Goal: Book appointment/travel/reservation

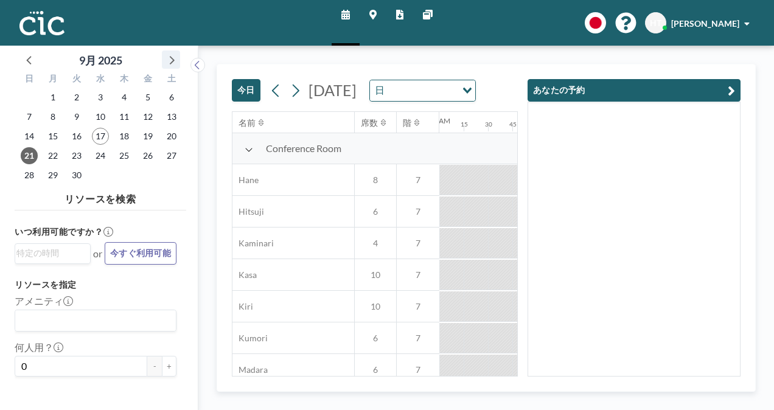
click at [172, 65] on icon at bounding box center [171, 60] width 16 height 16
click at [77, 159] on span "21" at bounding box center [76, 155] width 17 height 17
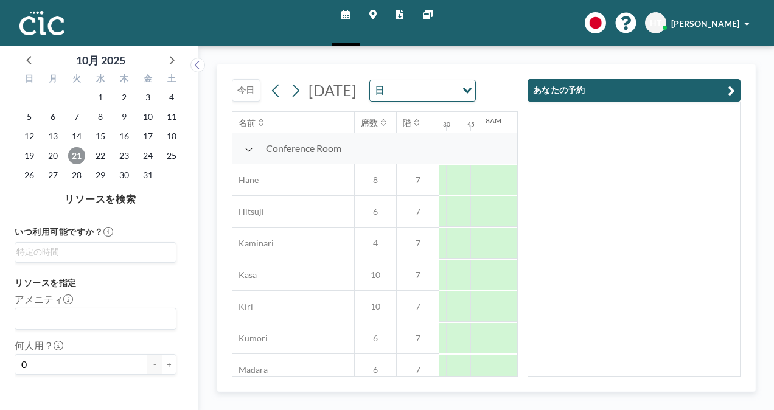
scroll to position [0, 754]
click at [641, 92] on button "あなたの予約" at bounding box center [633, 90] width 213 height 23
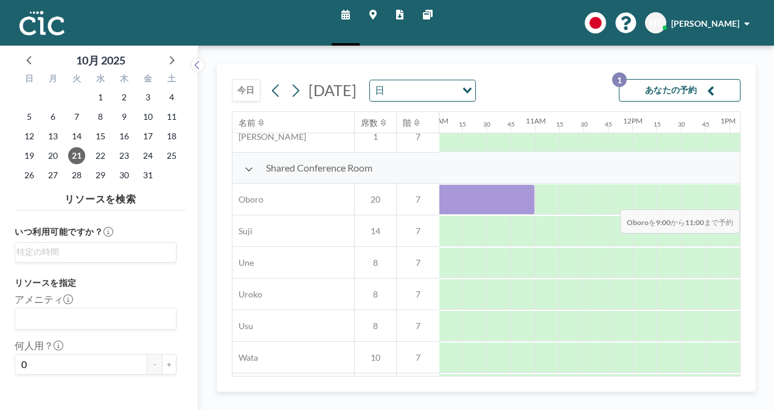
scroll to position [865, 1011]
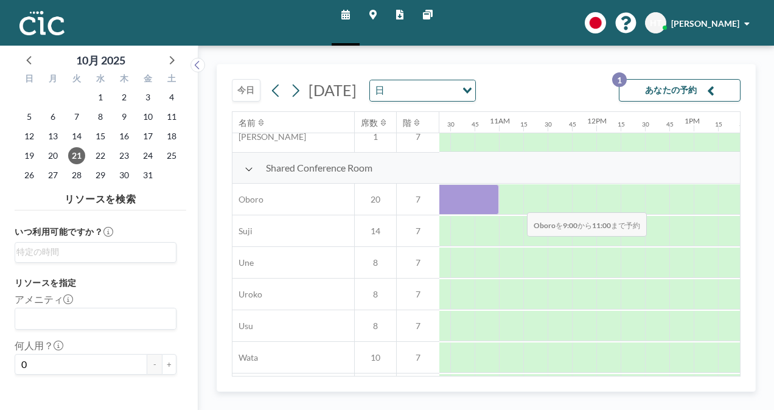
drag, startPoint x: 573, startPoint y: 200, endPoint x: 517, endPoint y: 203, distance: 56.1
click at [517, 203] on div at bounding box center [596, 200] width 2336 height 32
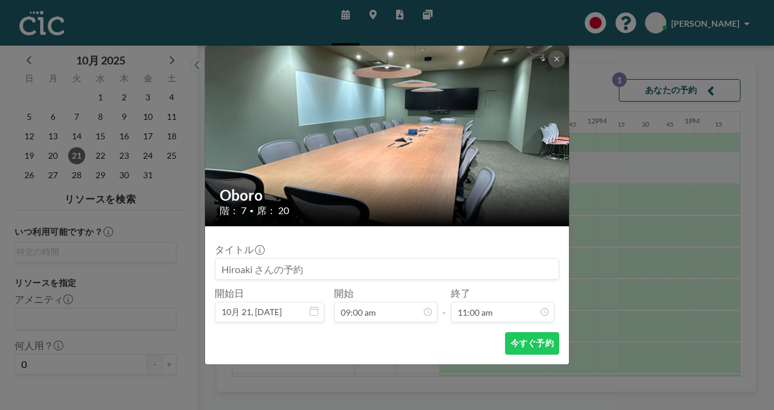
scroll to position [0, 0]
click at [523, 342] on button "今すぐ予約" at bounding box center [532, 343] width 54 height 23
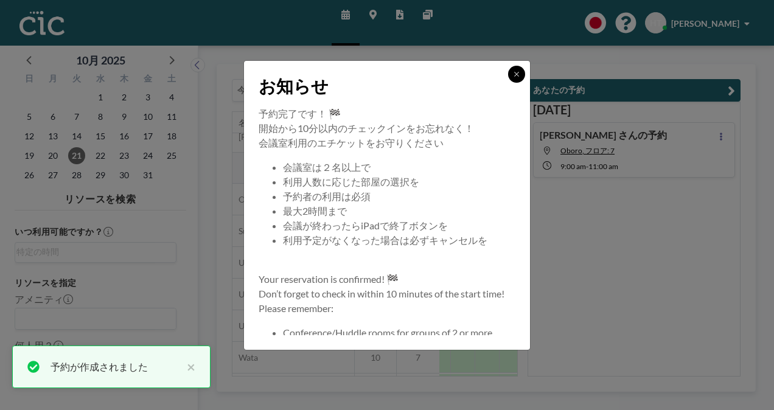
click at [513, 77] on icon at bounding box center [516, 74] width 7 height 7
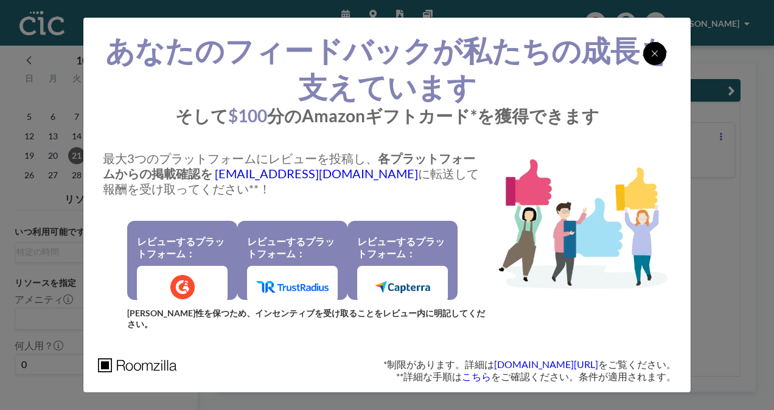
click at [653, 58] on icon at bounding box center [654, 54] width 7 height 10
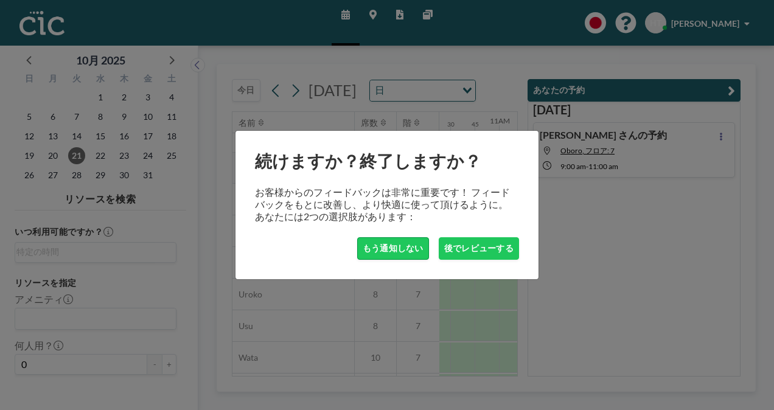
click at [403, 251] on button "もう通知しない" at bounding box center [393, 248] width 72 height 23
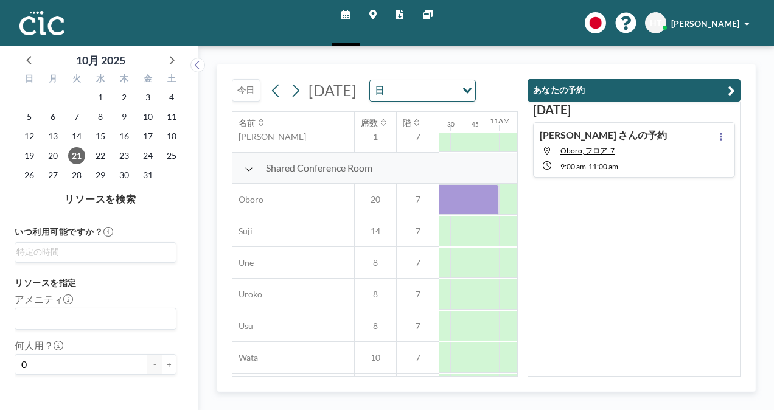
click at [608, 87] on button "あなたの予約" at bounding box center [633, 90] width 213 height 23
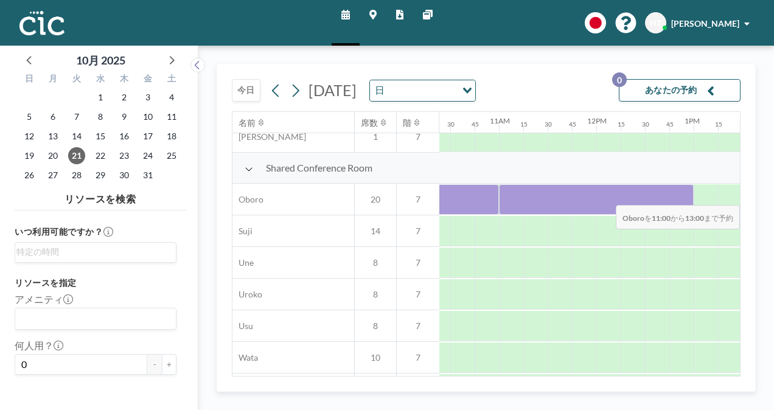
drag, startPoint x: 512, startPoint y: 196, endPoint x: 698, endPoint y: 196, distance: 186.2
click at [698, 196] on div at bounding box center [596, 200] width 2336 height 32
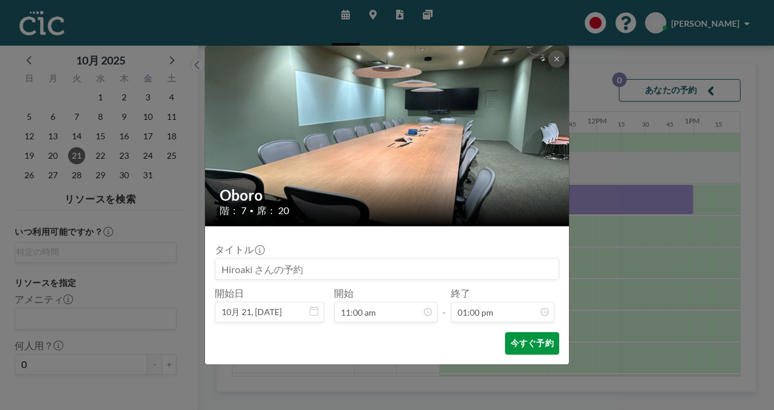
click at [541, 337] on button "今すぐ予約" at bounding box center [532, 343] width 54 height 23
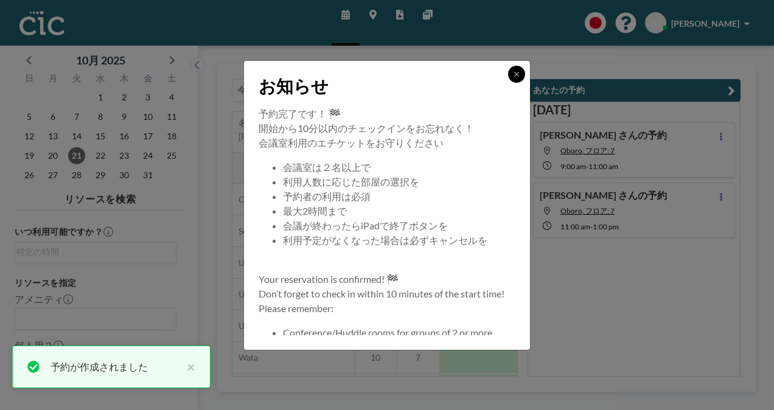
click at [513, 72] on icon at bounding box center [516, 74] width 7 height 7
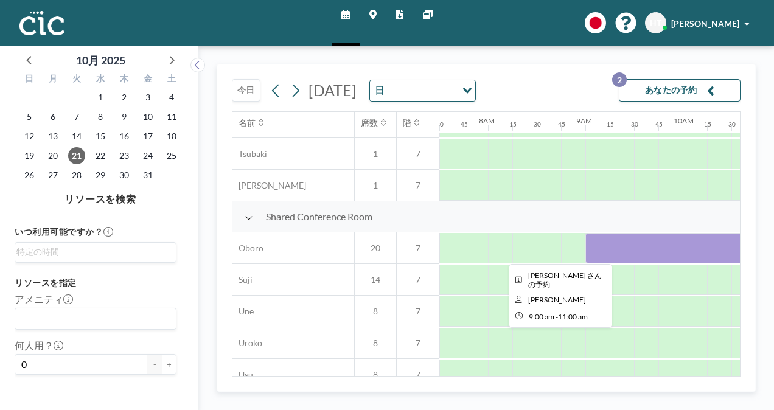
scroll to position [816, 707]
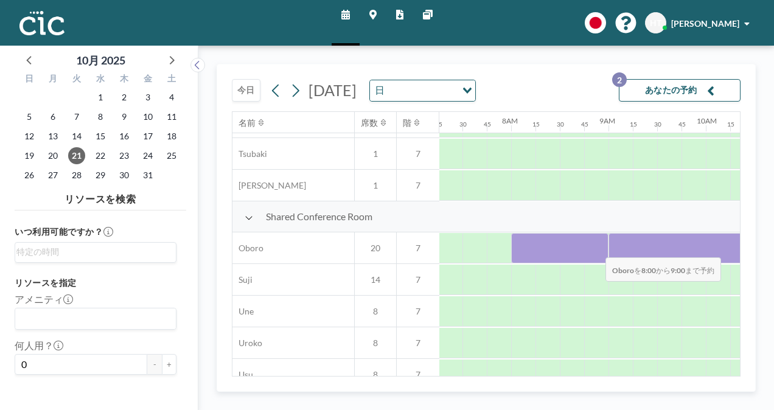
click at [596, 248] on div at bounding box center [559, 248] width 97 height 30
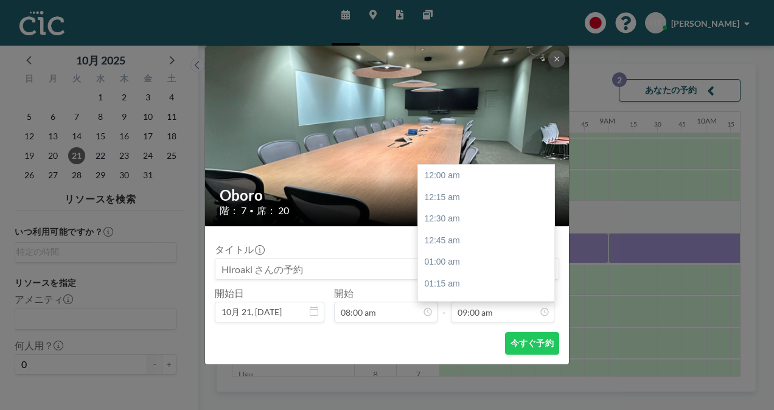
scroll to position [779, 0]
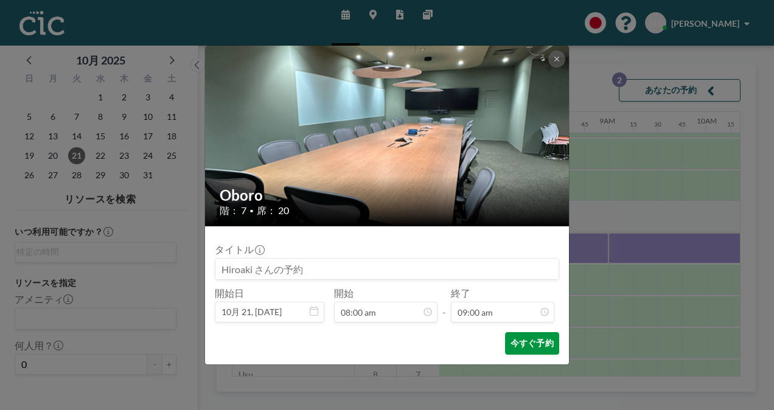
click at [528, 339] on button "今すぐ予約" at bounding box center [532, 343] width 54 height 23
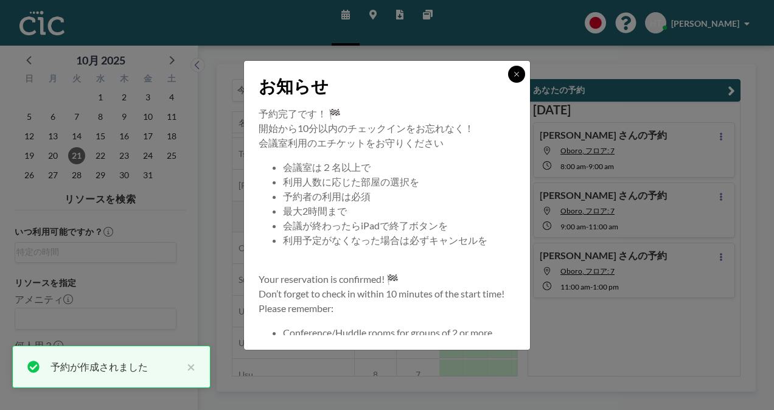
click at [520, 75] on icon at bounding box center [516, 74] width 7 height 7
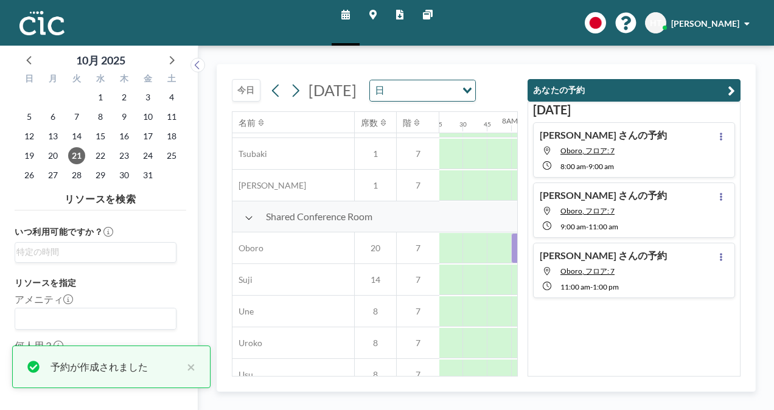
click at [591, 94] on button "あなたの予約" at bounding box center [633, 90] width 213 height 23
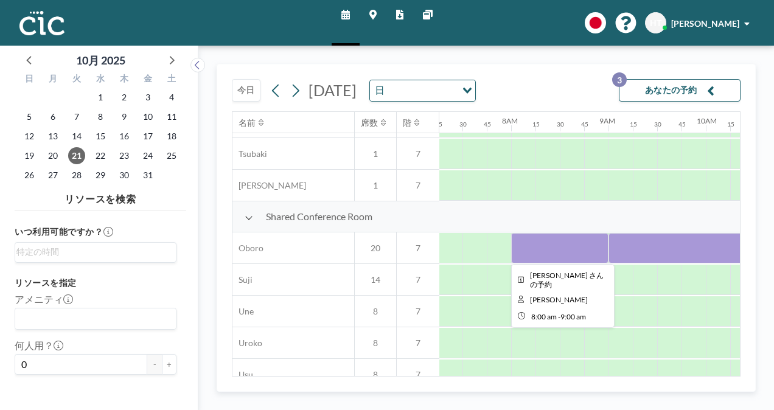
click at [574, 257] on div at bounding box center [559, 248] width 97 height 30
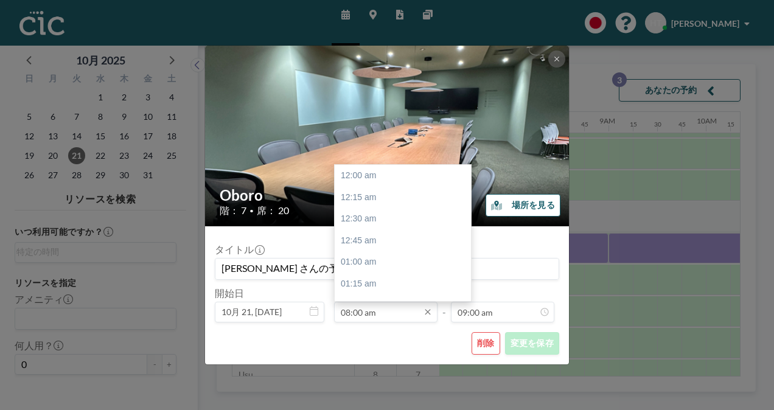
scroll to position [693, 0]
click at [370, 220] on div "08:30 am" at bounding box center [406, 219] width 142 height 22
type input "08:30 am"
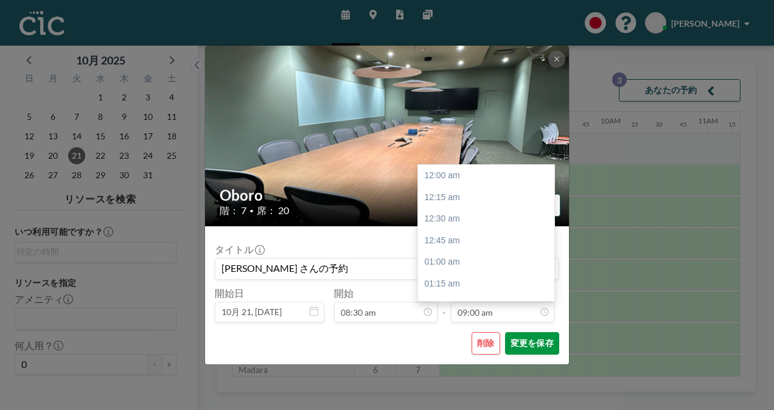
scroll to position [779, 0]
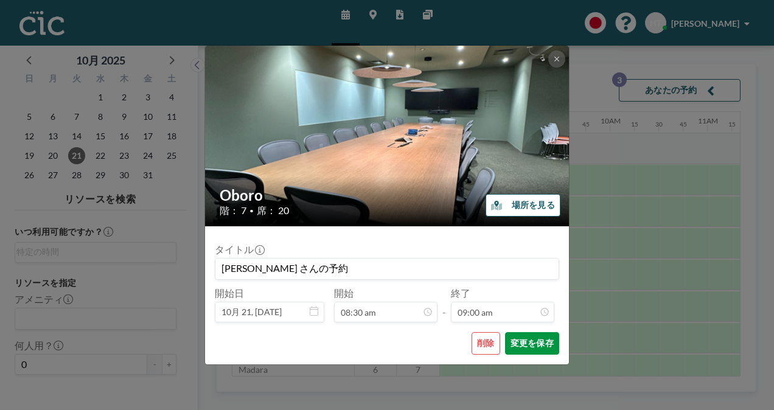
click at [535, 346] on button "変更を保存" at bounding box center [532, 343] width 54 height 23
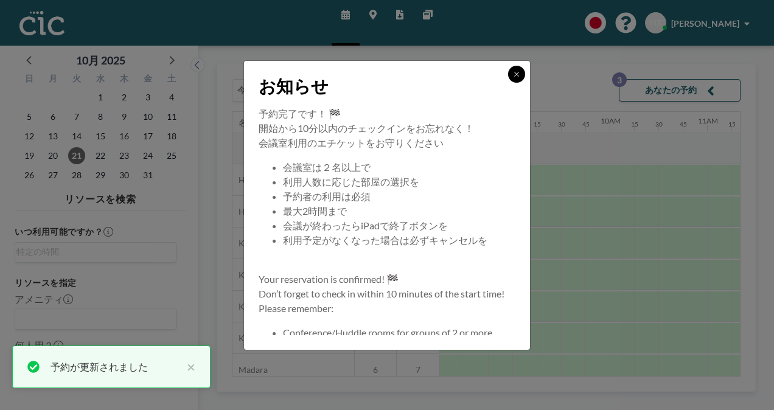
click at [520, 72] on icon at bounding box center [516, 74] width 7 height 7
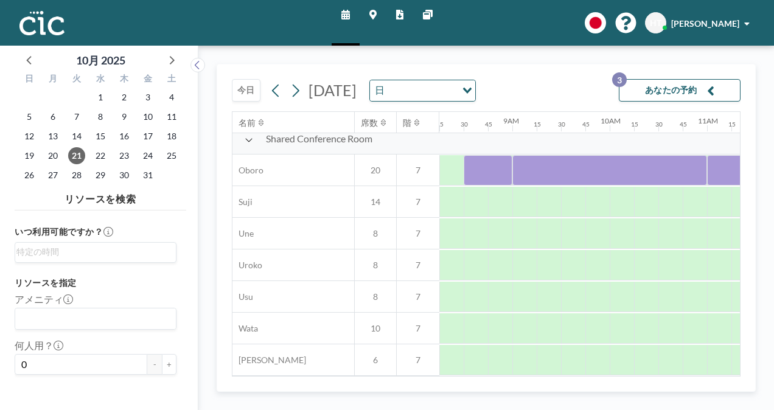
scroll to position [802, 803]
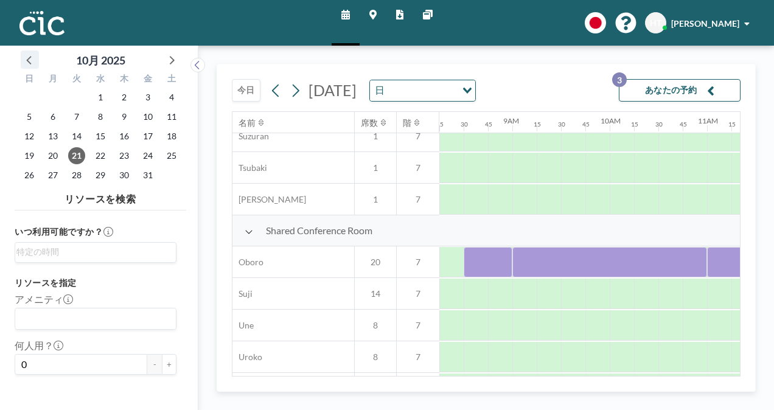
click at [28, 60] on icon at bounding box center [28, 60] width 5 height 9
click at [123, 155] on span "25" at bounding box center [124, 155] width 17 height 17
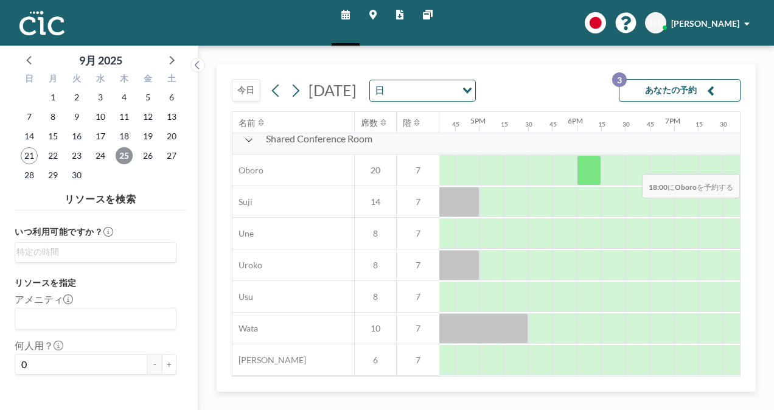
scroll to position [899, 1601]
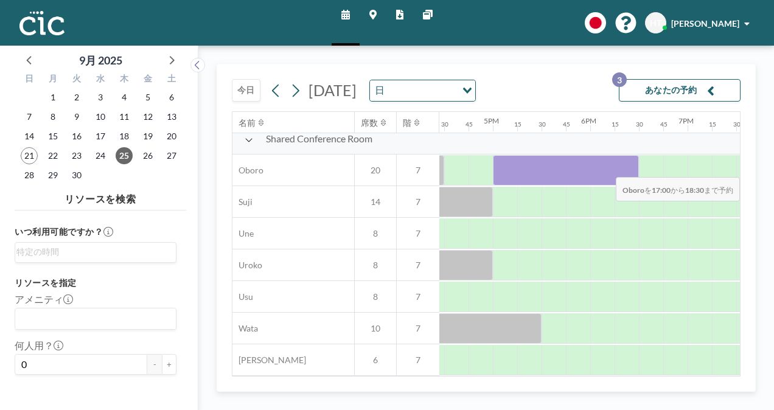
drag, startPoint x: 505, startPoint y: 158, endPoint x: 628, endPoint y: 168, distance: 123.3
click at [628, 168] on div at bounding box center [566, 170] width 146 height 30
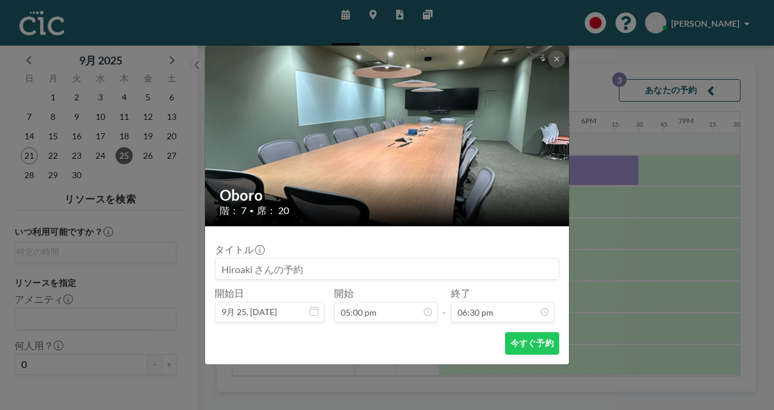
scroll to position [1602, 0]
click at [526, 343] on button "今すぐ予約" at bounding box center [532, 343] width 54 height 23
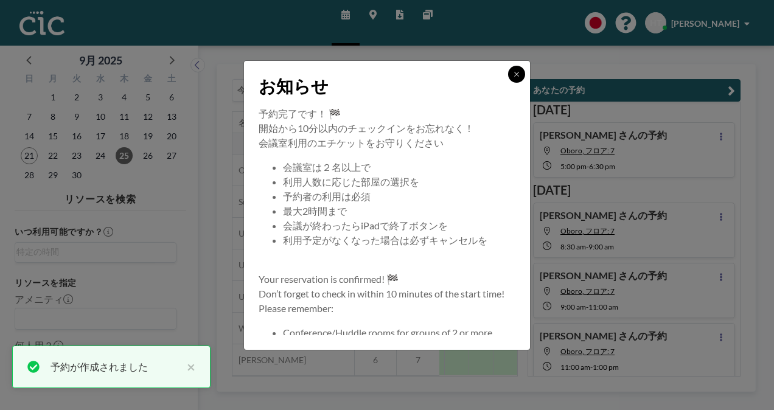
click at [516, 72] on icon at bounding box center [516, 74] width 7 height 7
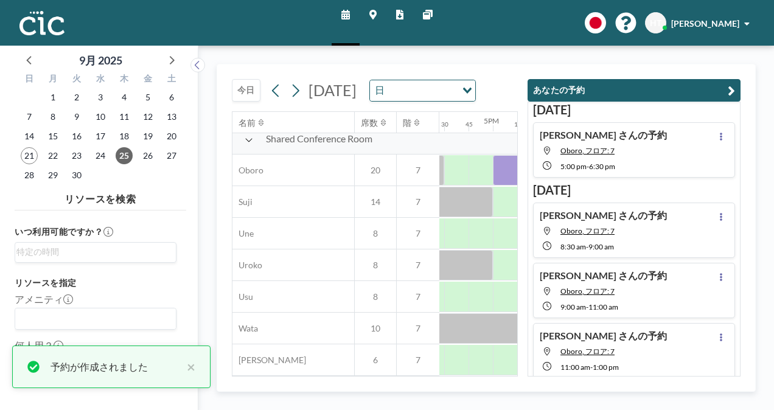
click at [565, 91] on button "あなたの予約" at bounding box center [633, 90] width 213 height 23
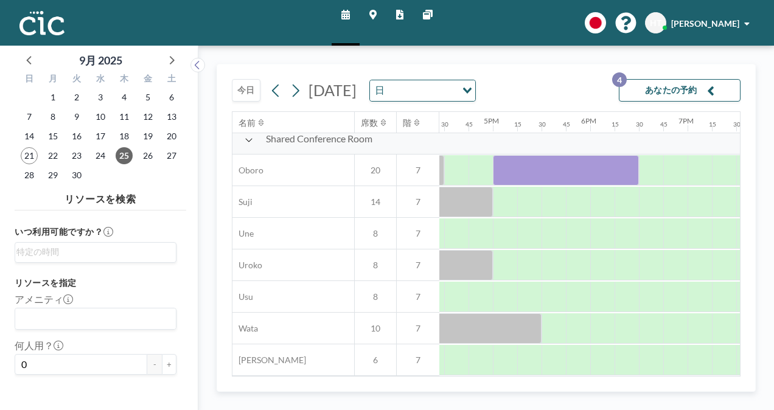
click at [251, 91] on button "今日" at bounding box center [246, 90] width 29 height 23
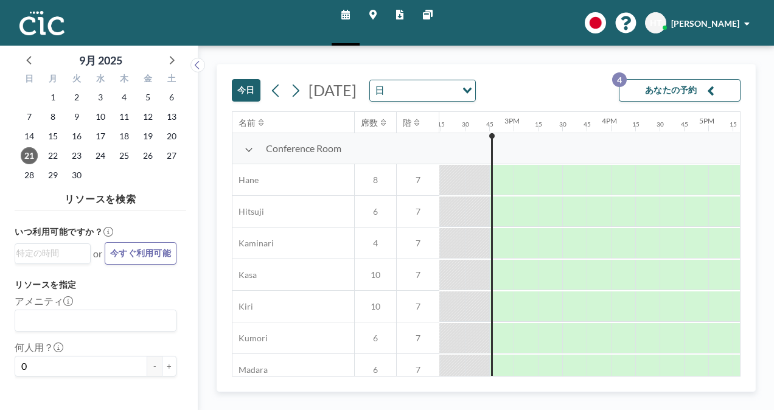
scroll to position [0, 1411]
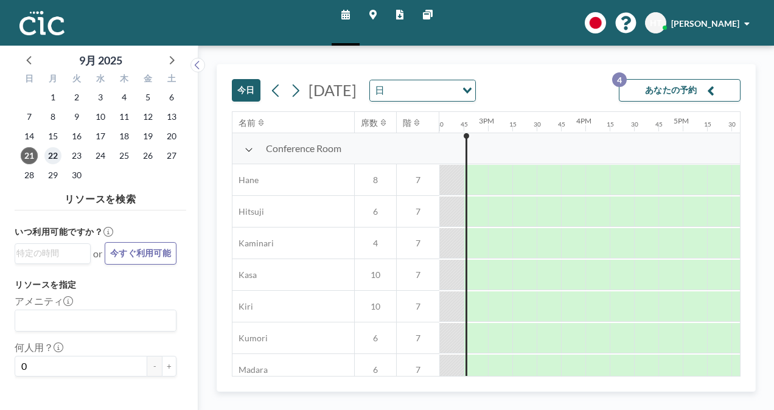
click at [52, 155] on span "22" at bounding box center [52, 155] width 17 height 17
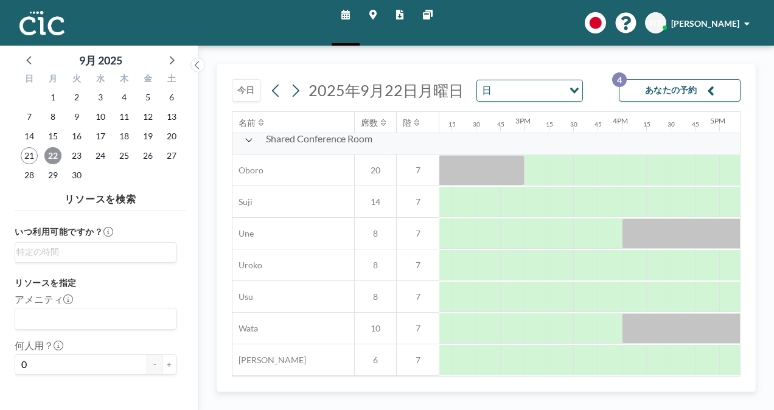
scroll to position [899, 1378]
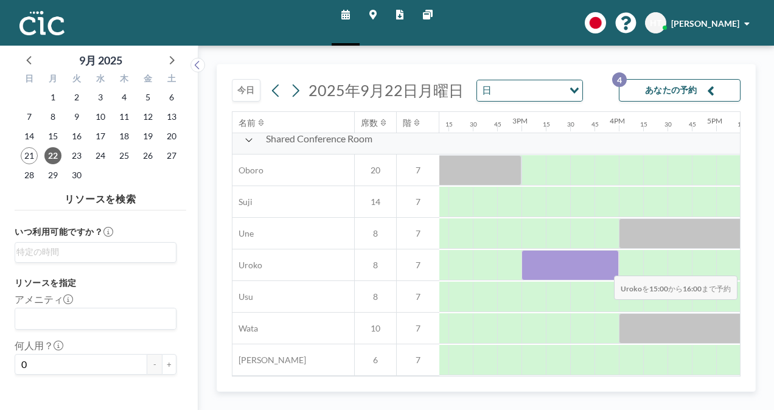
drag, startPoint x: 529, startPoint y: 260, endPoint x: 604, endPoint y: 266, distance: 75.1
click at [604, 266] on div at bounding box center [569, 265] width 97 height 30
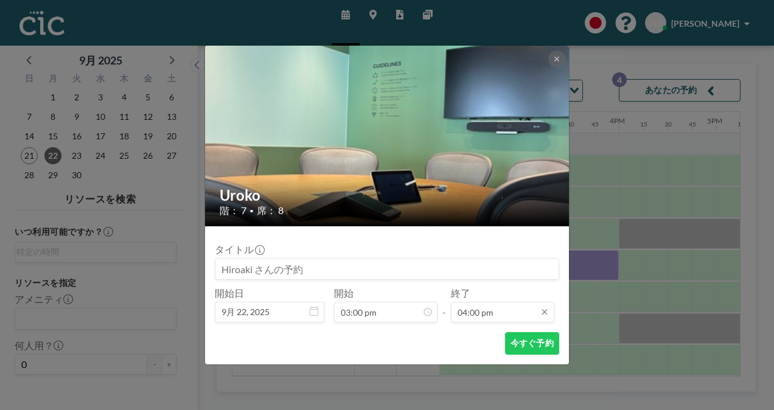
scroll to position [1386, 0]
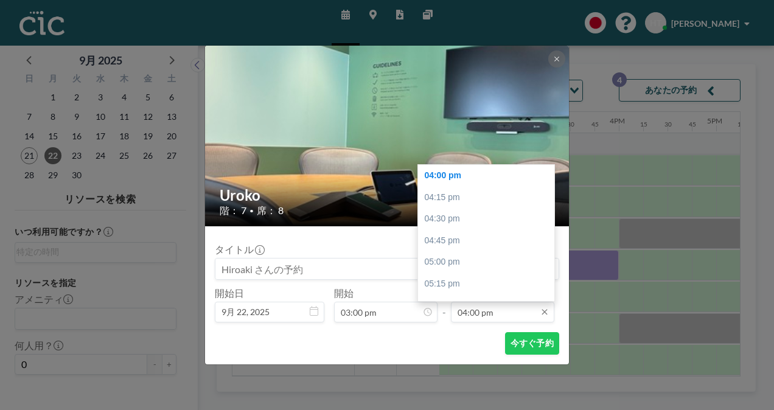
click at [512, 310] on input "04:00 pm" at bounding box center [502, 312] width 103 height 21
click at [456, 198] on div "04:15 pm" at bounding box center [489, 198] width 142 height 22
type input "04:15 pm"
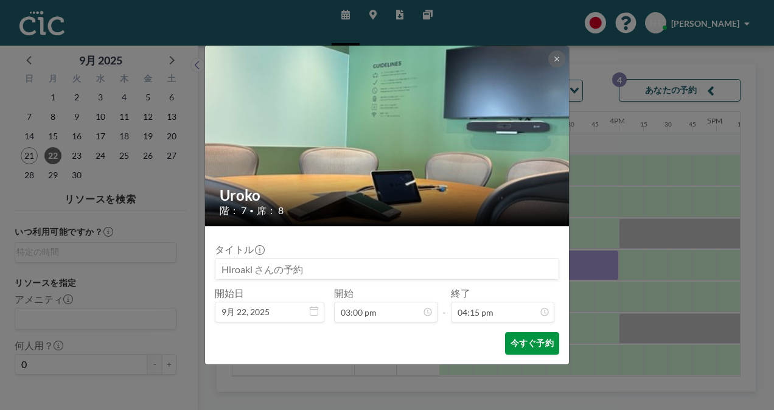
scroll to position [0, 0]
click at [529, 349] on button "今すぐ予約" at bounding box center [532, 343] width 54 height 23
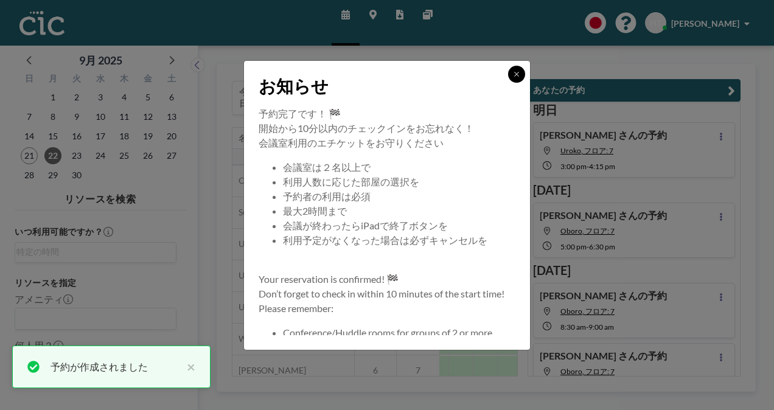
click at [516, 73] on icon at bounding box center [516, 74] width 7 height 7
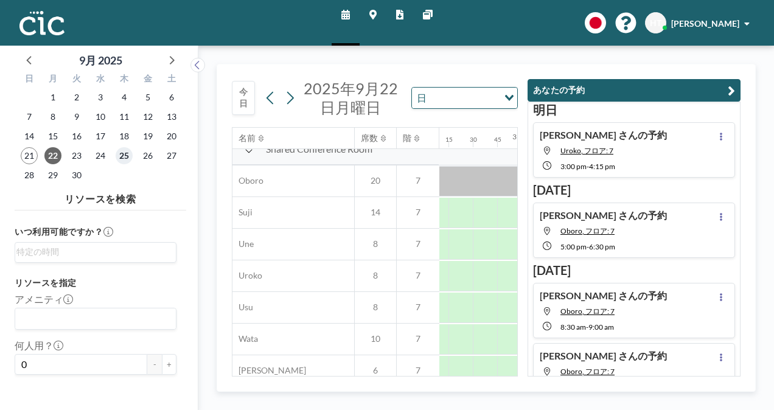
click at [122, 158] on span "25" at bounding box center [124, 155] width 17 height 17
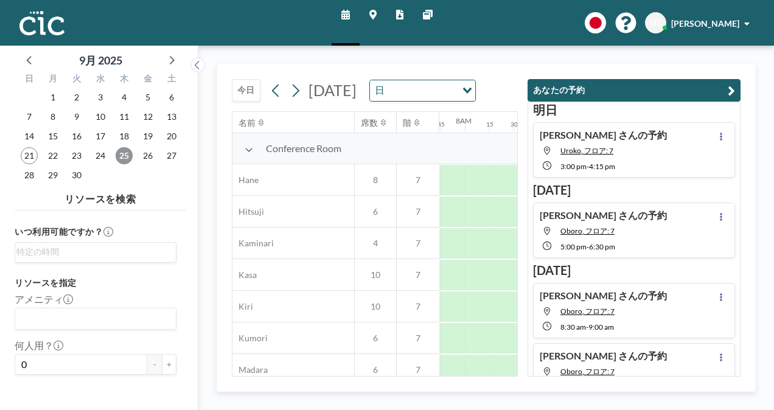
scroll to position [0, 754]
click at [672, 94] on button "あなたの予約" at bounding box center [633, 90] width 213 height 23
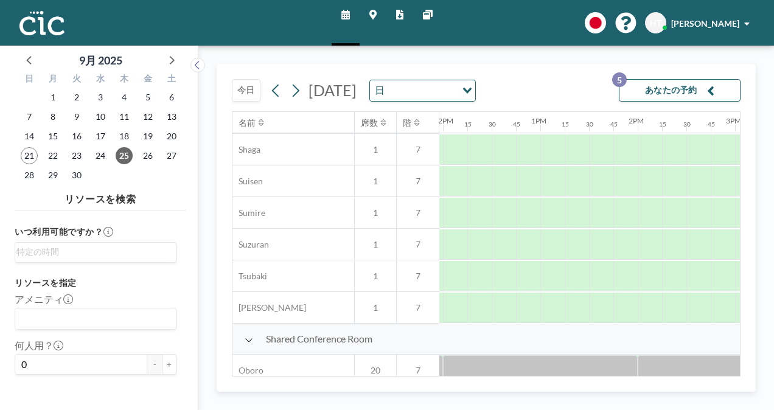
scroll to position [899, 1164]
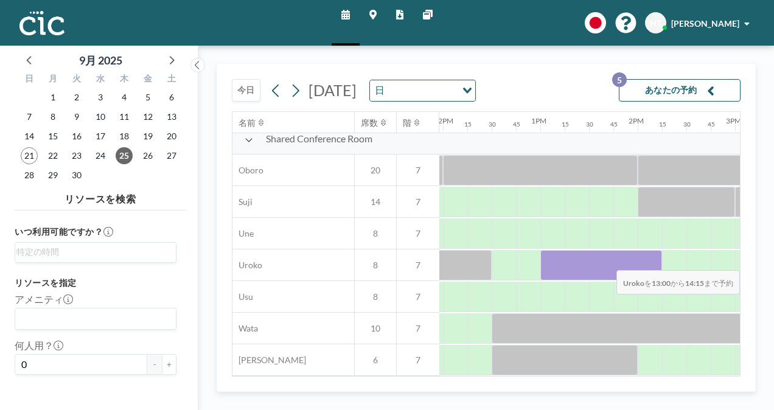
drag, startPoint x: 540, startPoint y: 262, endPoint x: 650, endPoint y: 261, distance: 109.5
click at [650, 261] on div at bounding box center [601, 265] width 122 height 30
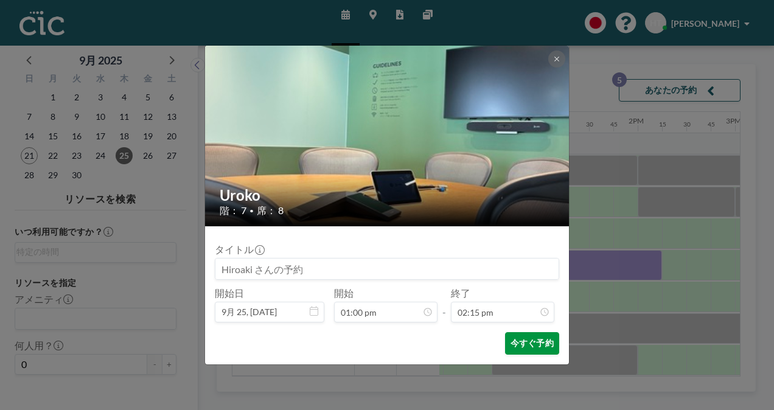
click at [540, 341] on button "今すぐ予約" at bounding box center [532, 343] width 54 height 23
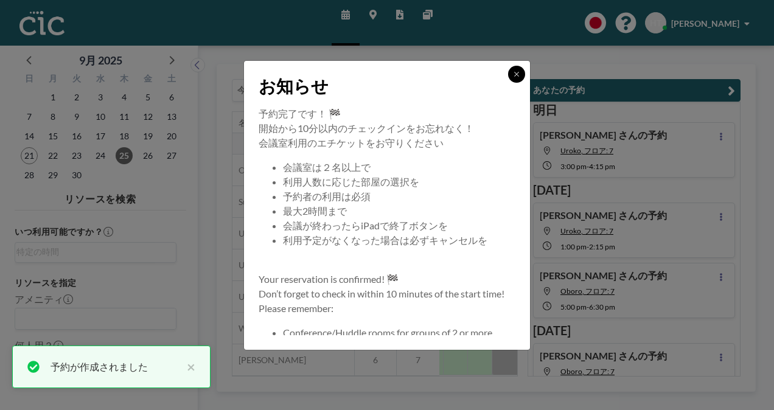
click at [513, 77] on icon at bounding box center [516, 74] width 7 height 7
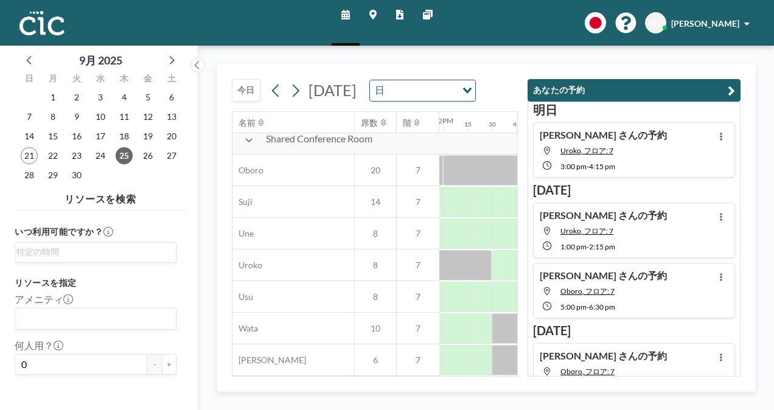
click at [562, 88] on button "あなたの予約" at bounding box center [633, 90] width 213 height 23
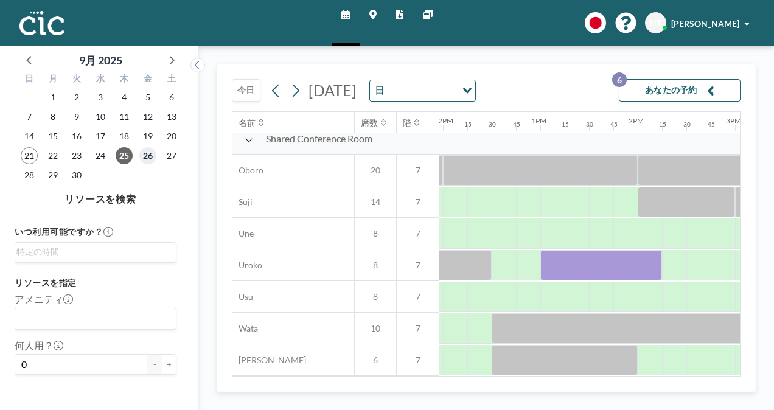
click at [148, 158] on span "26" at bounding box center [147, 155] width 17 height 17
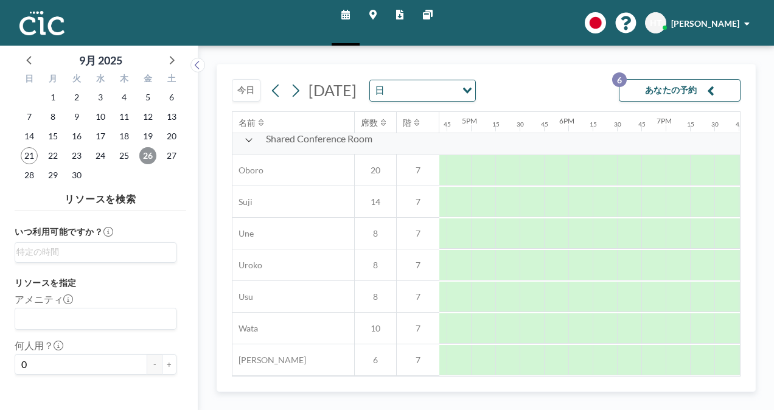
scroll to position [899, 1624]
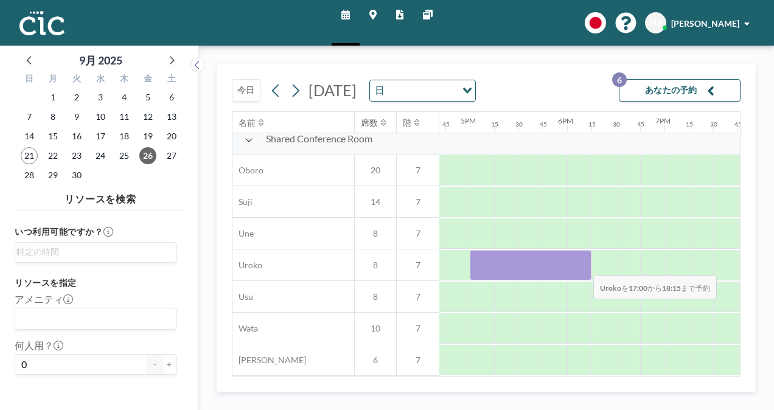
drag, startPoint x: 480, startPoint y: 263, endPoint x: 583, endPoint y: 266, distance: 103.5
click at [583, 266] on div at bounding box center [531, 265] width 122 height 30
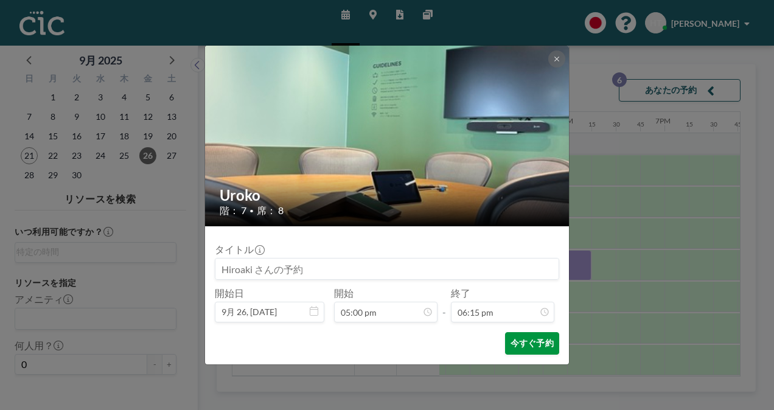
scroll to position [1581, 0]
click at [518, 337] on button "今すぐ予約" at bounding box center [532, 343] width 54 height 23
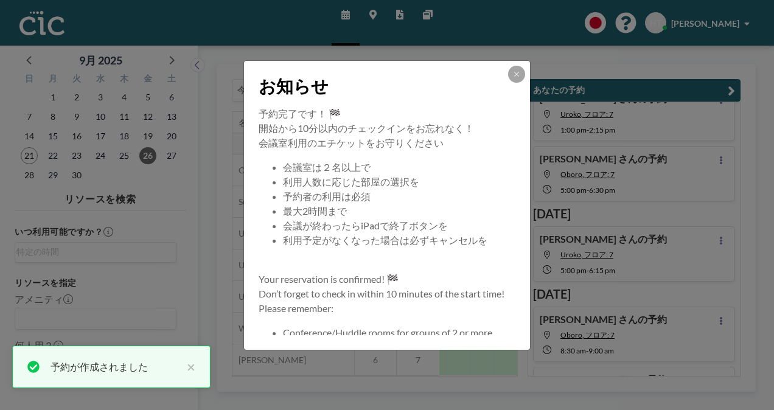
scroll to position [129, 0]
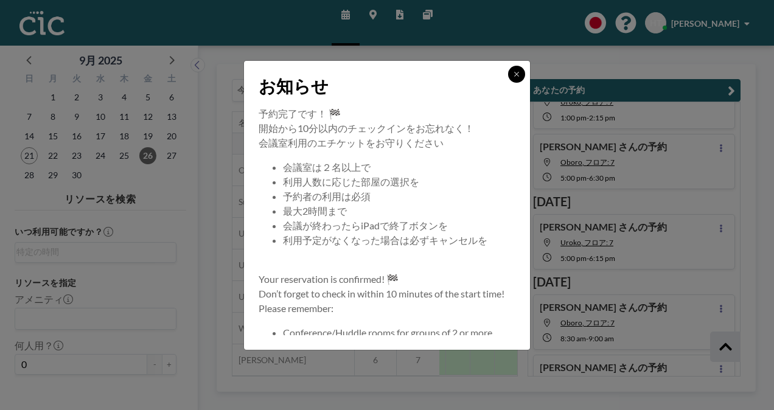
click at [514, 75] on icon at bounding box center [516, 74] width 7 height 7
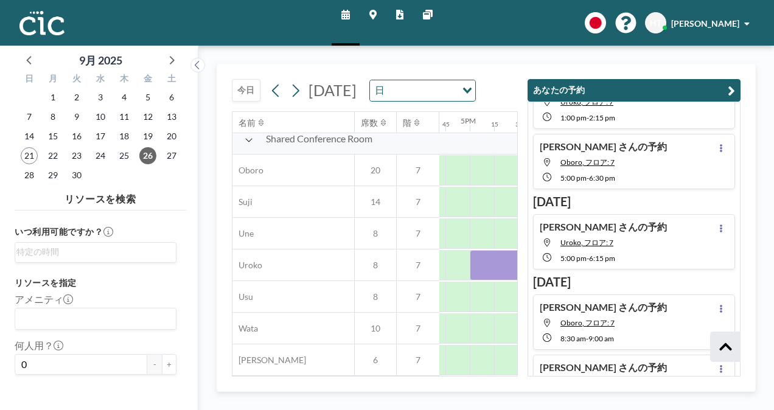
click at [611, 92] on button "あなたの予約" at bounding box center [633, 90] width 213 height 23
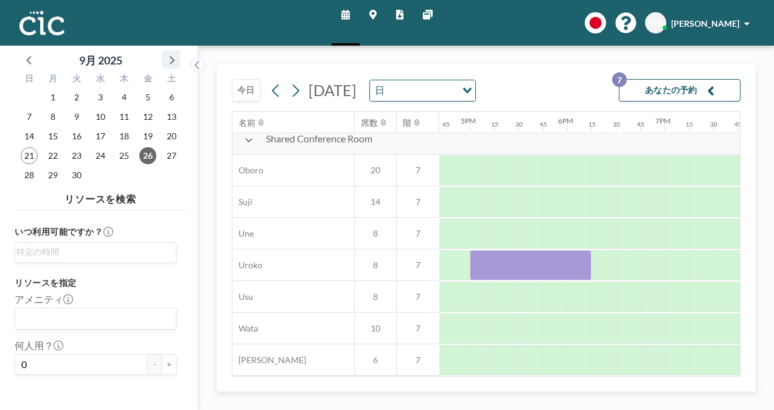
click at [167, 60] on icon at bounding box center [171, 60] width 16 height 16
click at [105, 94] on span "1" at bounding box center [100, 97] width 17 height 17
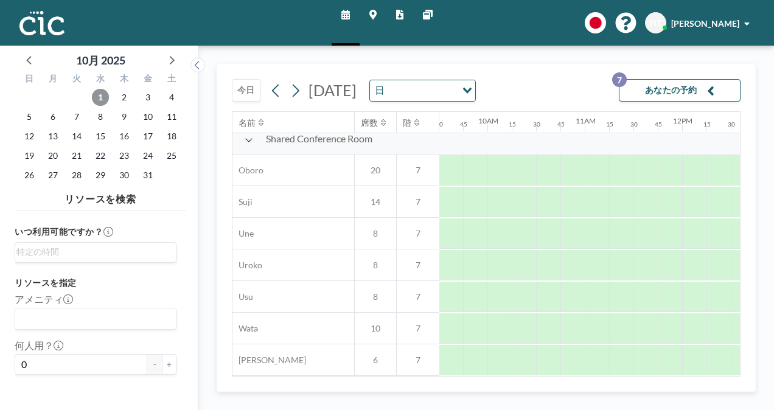
scroll to position [899, 926]
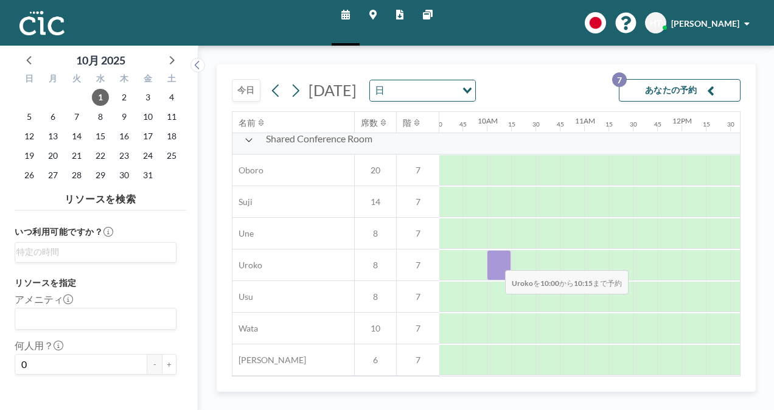
click at [495, 261] on div at bounding box center [499, 265] width 24 height 30
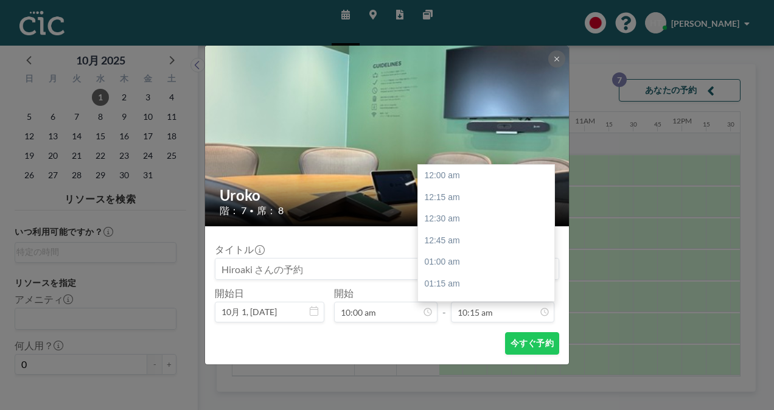
scroll to position [888, 0]
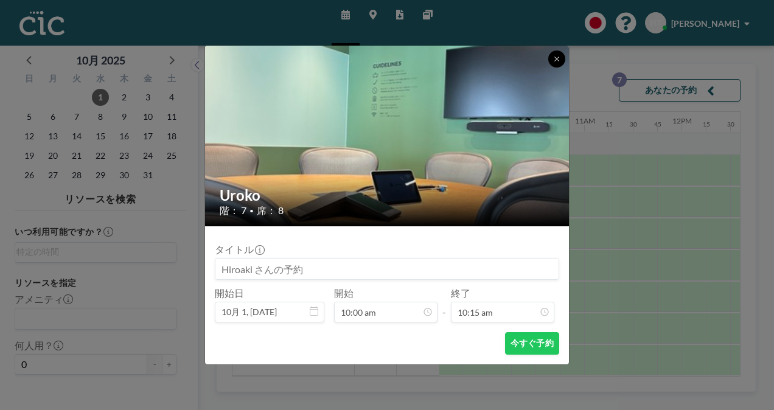
click at [556, 62] on icon at bounding box center [556, 58] width 7 height 7
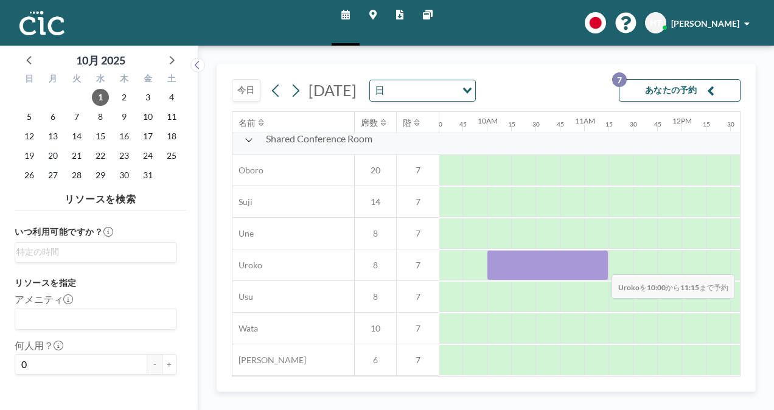
drag, startPoint x: 489, startPoint y: 263, endPoint x: 602, endPoint y: 265, distance: 112.6
click at [602, 265] on div at bounding box center [548, 265] width 122 height 30
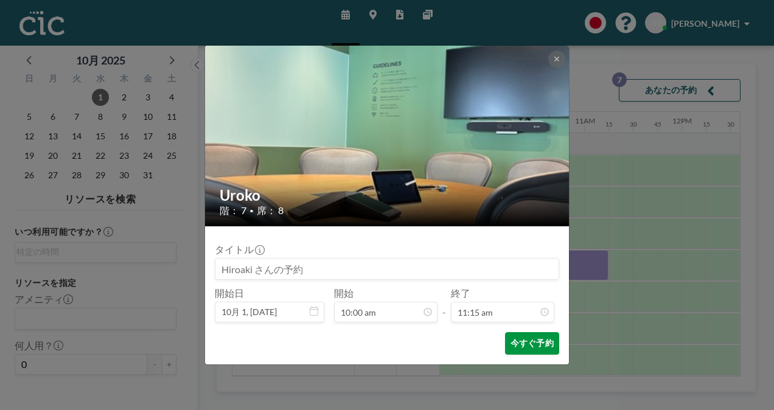
scroll to position [975, 0]
click at [526, 339] on button "今すぐ予約" at bounding box center [532, 343] width 54 height 23
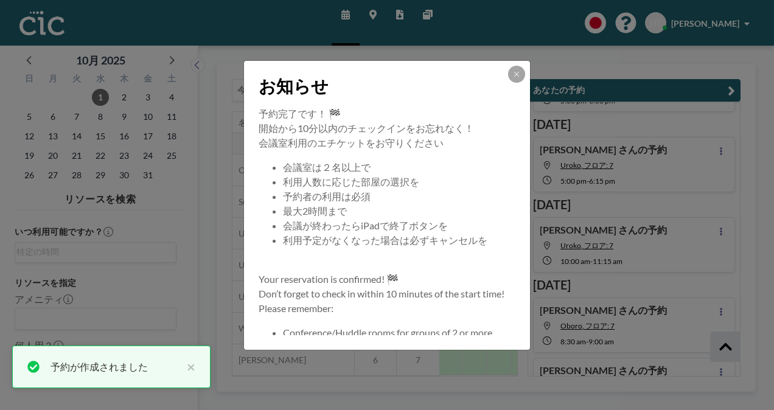
scroll to position [209, 0]
click at [514, 75] on icon at bounding box center [516, 74] width 7 height 7
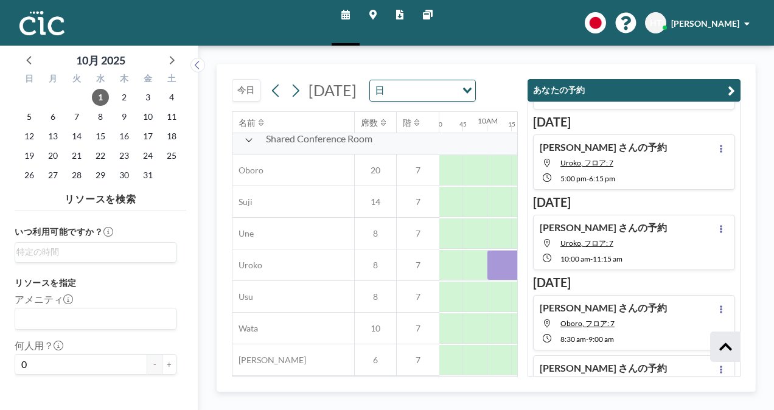
click at [565, 93] on button "あなたの予約" at bounding box center [633, 90] width 213 height 23
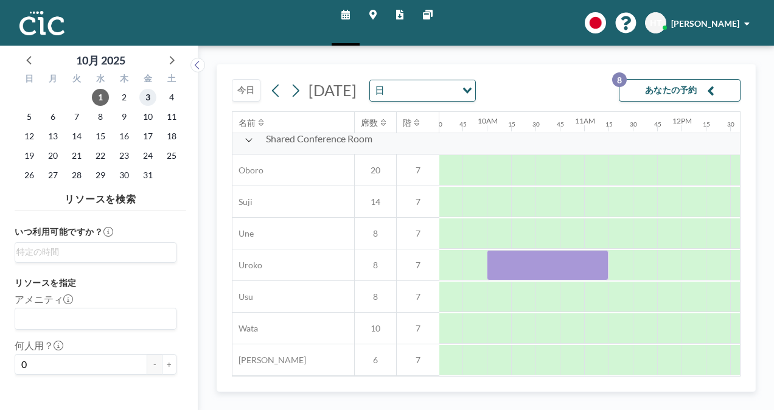
click at [150, 94] on span "3" at bounding box center [147, 97] width 17 height 17
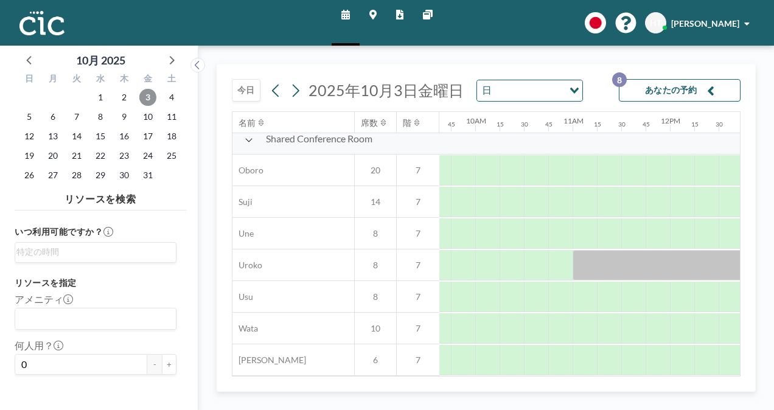
scroll to position [899, 938]
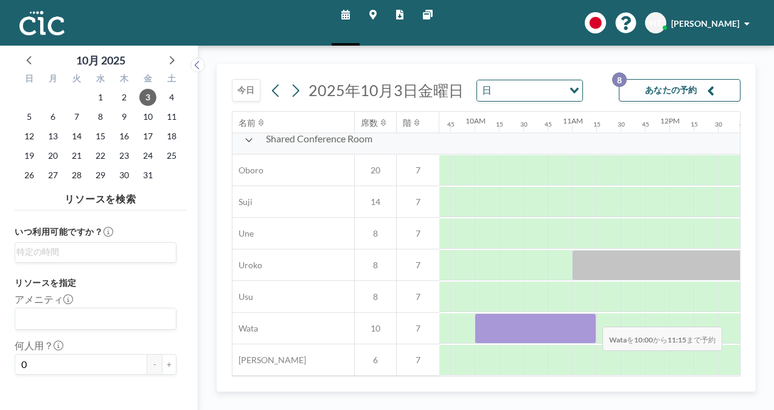
drag, startPoint x: 484, startPoint y: 319, endPoint x: 593, endPoint y: 318, distance: 108.3
click at [593, 318] on div at bounding box center [536, 328] width 122 height 30
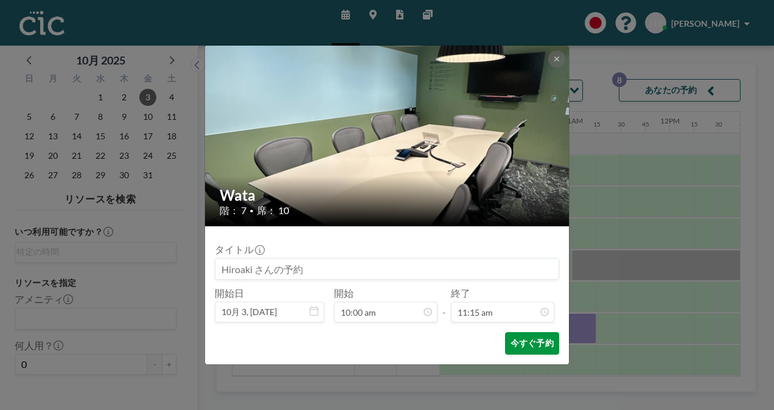
click at [541, 340] on button "今すぐ予約" at bounding box center [532, 343] width 54 height 23
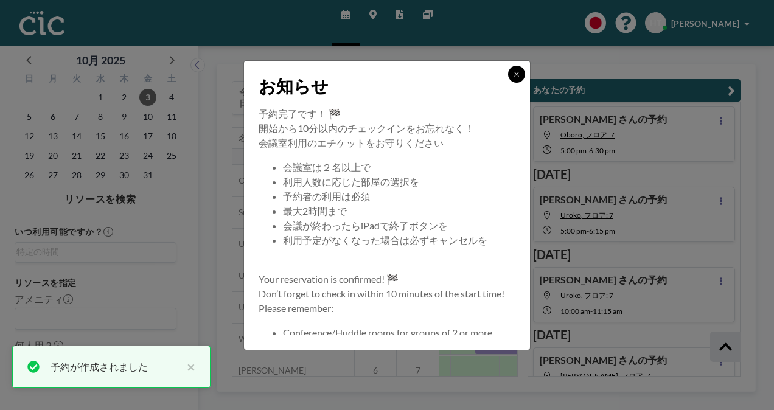
scroll to position [288, 0]
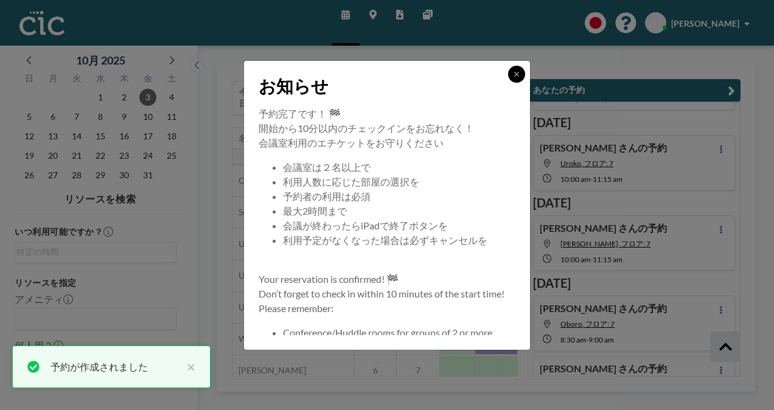
click at [517, 72] on icon at bounding box center [516, 74] width 7 height 7
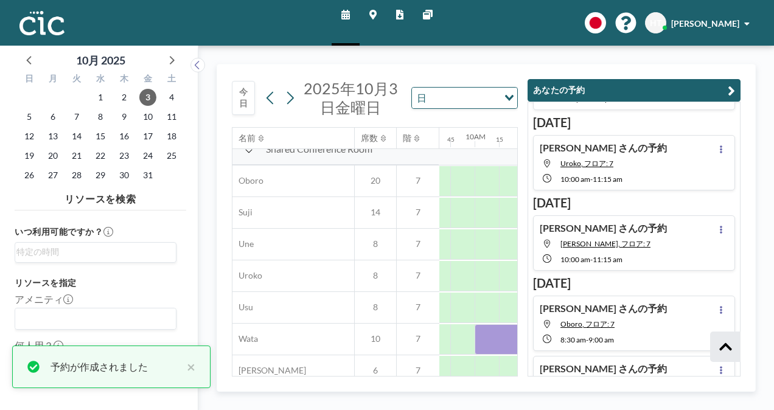
click at [562, 91] on button "あなたの予約" at bounding box center [633, 90] width 213 height 23
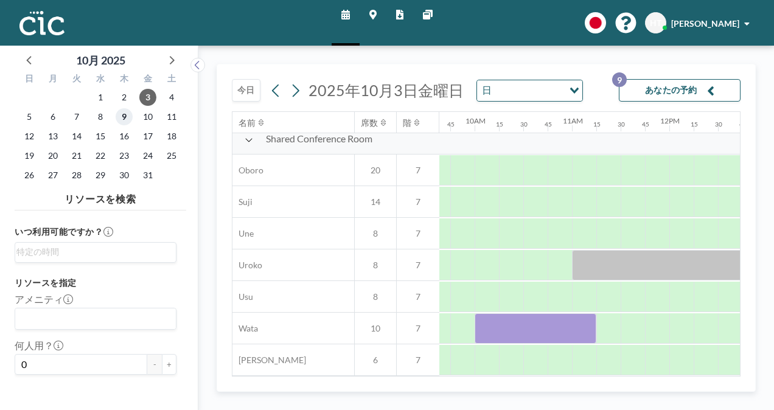
click at [125, 119] on span "9" at bounding box center [124, 116] width 17 height 17
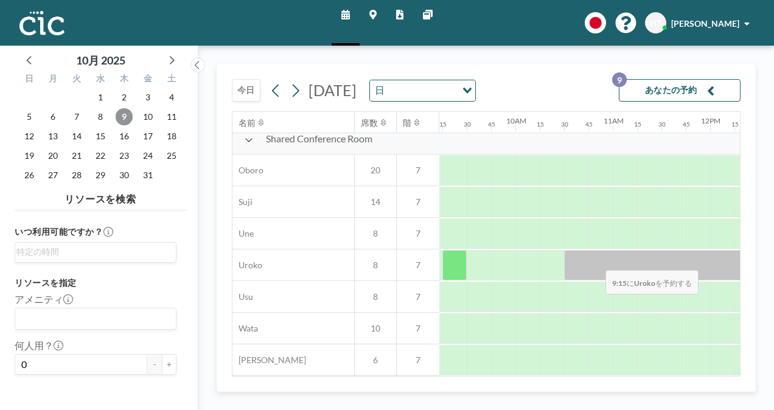
scroll to position [899, 899]
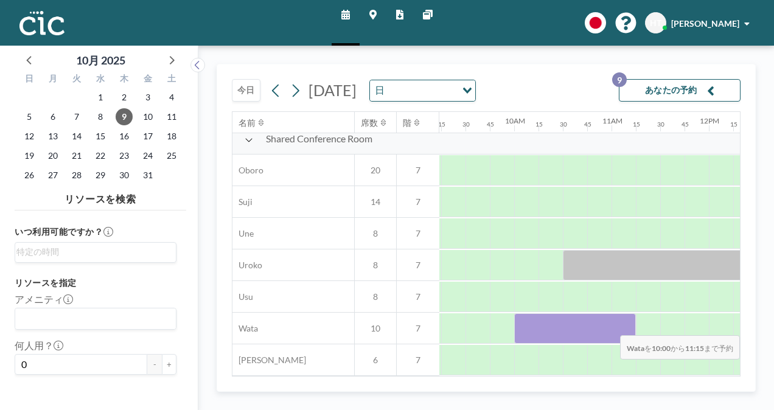
drag, startPoint x: 522, startPoint y: 325, endPoint x: 619, endPoint y: 326, distance: 97.3
click at [619, 326] on div at bounding box center [575, 328] width 122 height 30
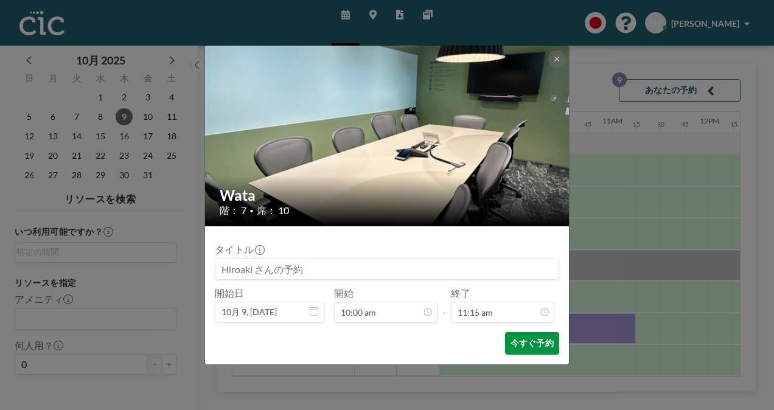
click at [534, 339] on button "今すぐ予約" at bounding box center [532, 343] width 54 height 23
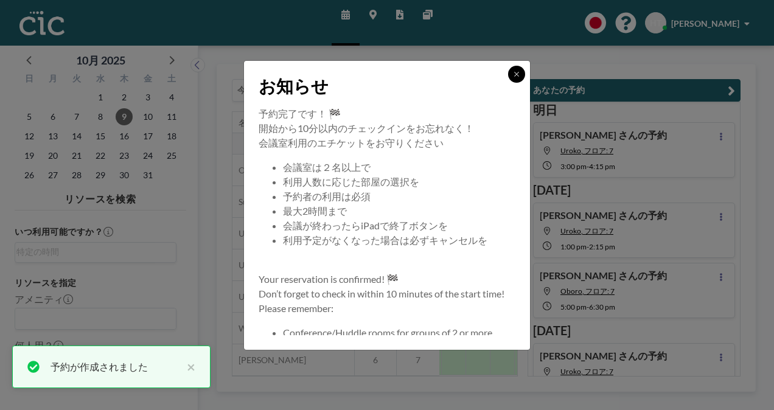
click at [515, 68] on button at bounding box center [516, 74] width 17 height 17
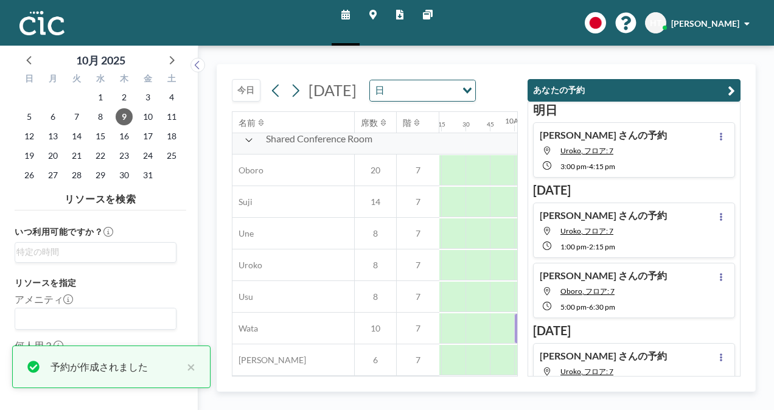
click at [572, 92] on button "あなたの予約" at bounding box center [633, 90] width 213 height 23
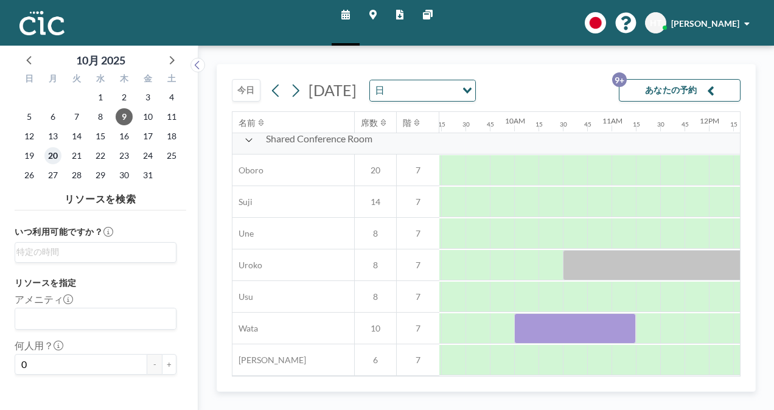
click at [52, 155] on span "20" at bounding box center [52, 155] width 17 height 17
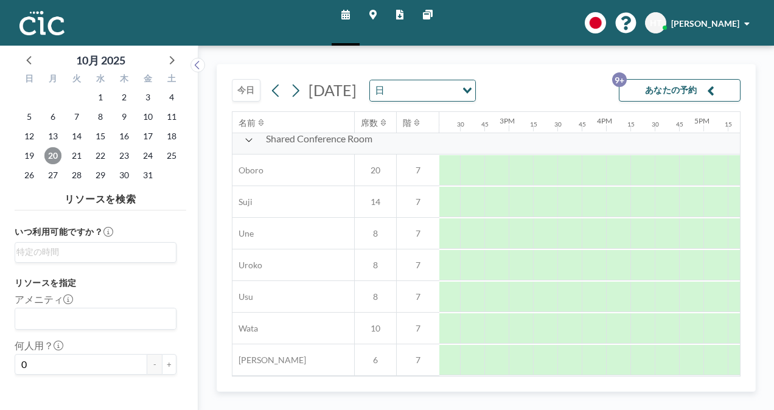
scroll to position [898, 1387]
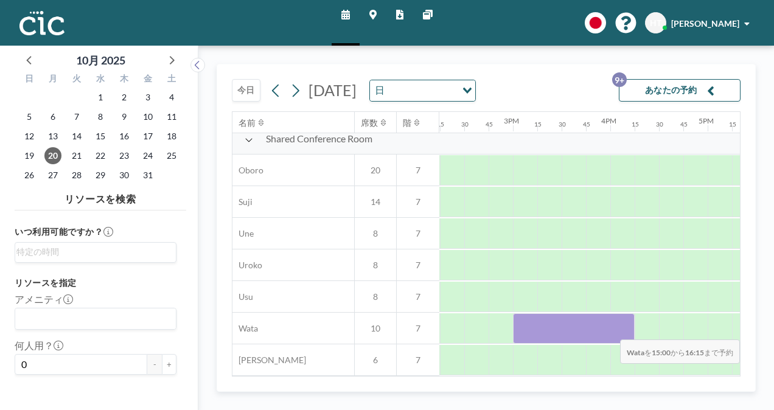
drag, startPoint x: 531, startPoint y: 329, endPoint x: 616, endPoint y: 330, distance: 85.2
click at [616, 330] on div at bounding box center [574, 328] width 122 height 30
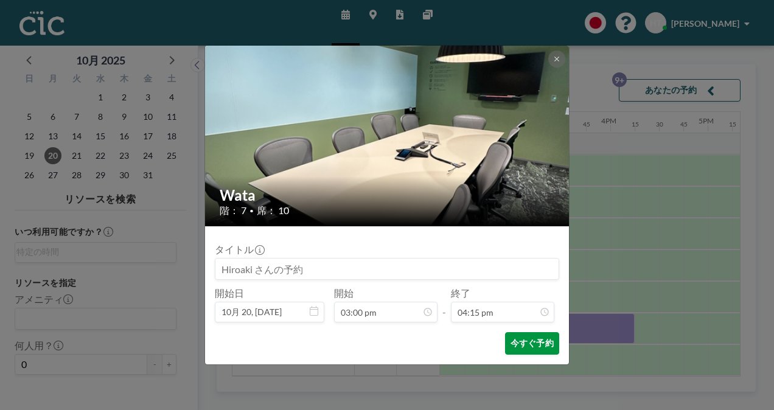
click at [538, 342] on button "今すぐ予約" at bounding box center [532, 343] width 54 height 23
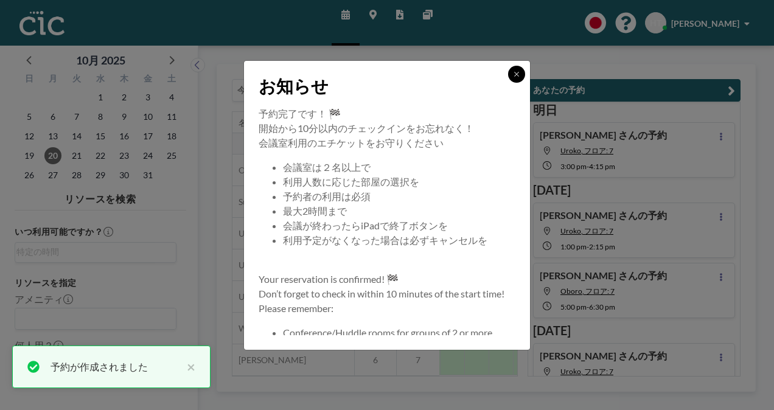
click at [518, 72] on icon at bounding box center [516, 74] width 4 height 4
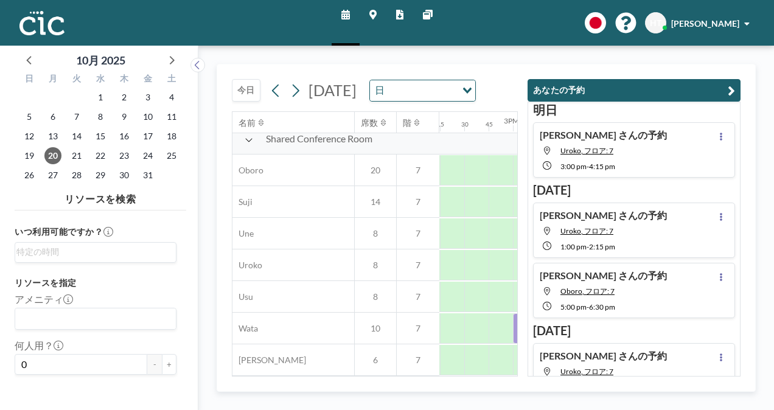
click at [571, 82] on button "あなたの予約" at bounding box center [633, 90] width 213 height 23
